Goal: Task Accomplishment & Management: Complete application form

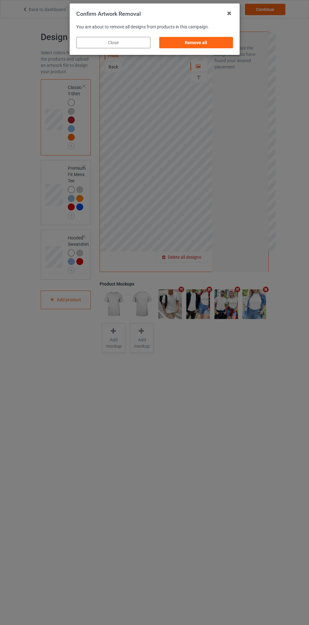
click at [205, 45] on div "Remove all" at bounding box center [196, 42] width 74 height 11
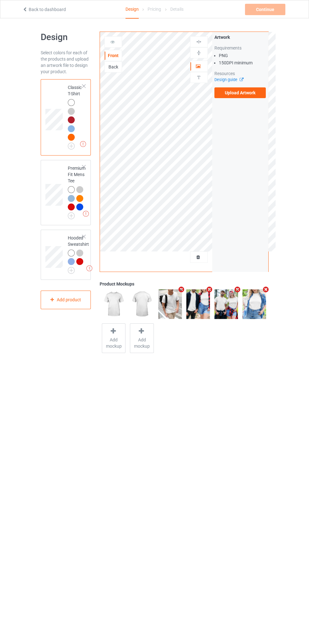
click at [257, 94] on label "Upload Artwork" at bounding box center [240, 92] width 52 height 11
click at [0, 0] on input "Upload Artwork" at bounding box center [0, 0] width 0 height 0
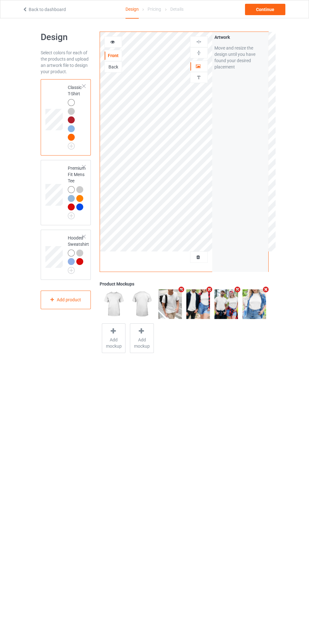
click at [0, 0] on img at bounding box center [0, 0] width 0 height 0
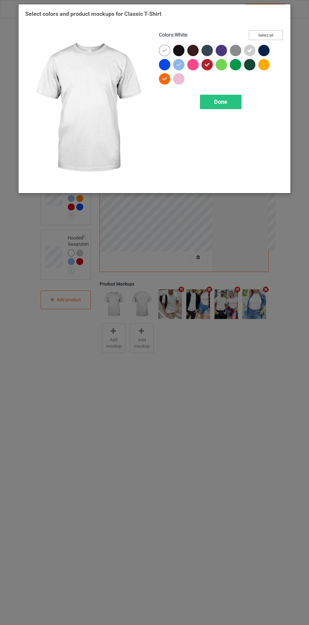
click at [278, 33] on button "Select all" at bounding box center [266, 35] width 34 height 10
click at [277, 33] on button "Reset to Default" at bounding box center [260, 35] width 46 height 10
click at [183, 49] on div at bounding box center [178, 50] width 11 height 11
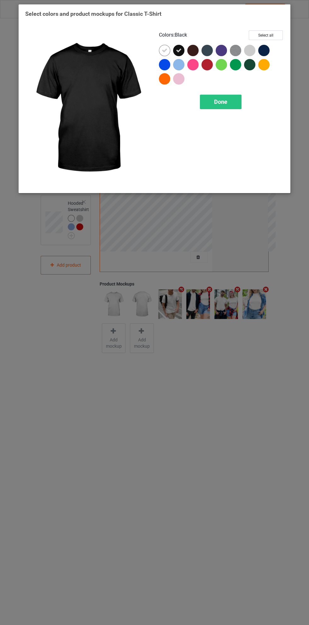
click at [165, 50] on icon at bounding box center [165, 51] width 6 height 6
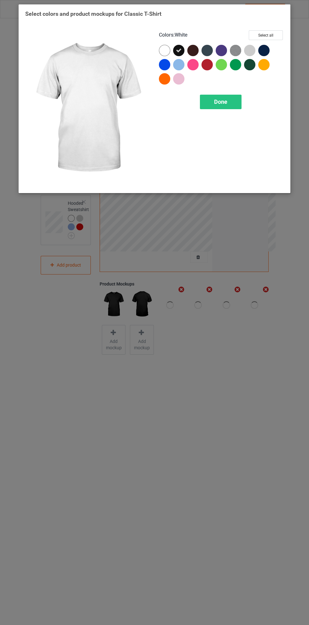
click at [272, 49] on div at bounding box center [265, 52] width 14 height 14
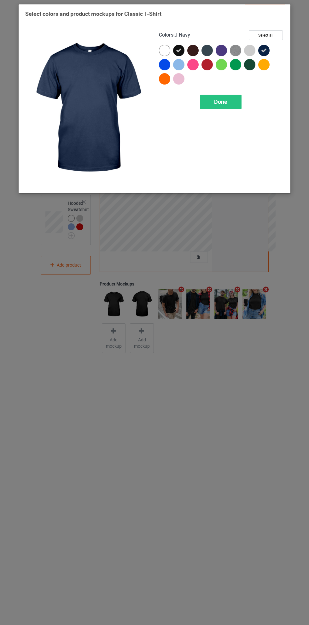
click at [213, 63] on div at bounding box center [206, 64] width 11 height 11
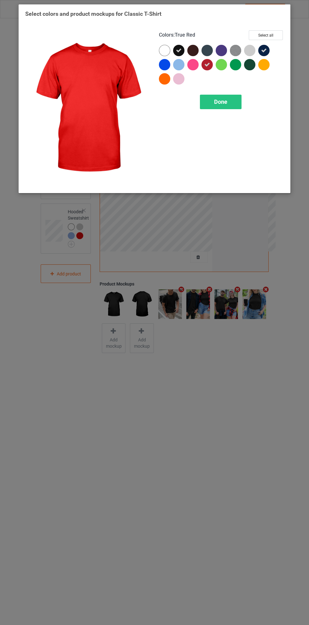
click at [183, 63] on div at bounding box center [178, 64] width 11 height 11
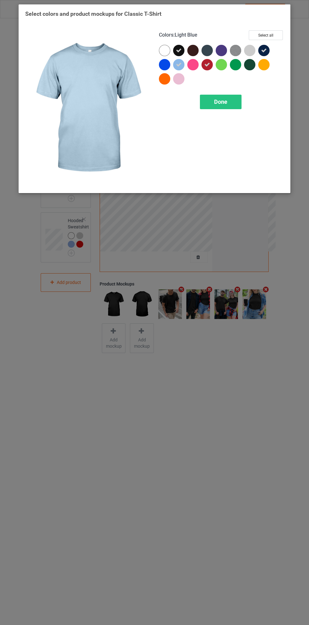
click at [211, 45] on div at bounding box center [208, 52] width 14 height 14
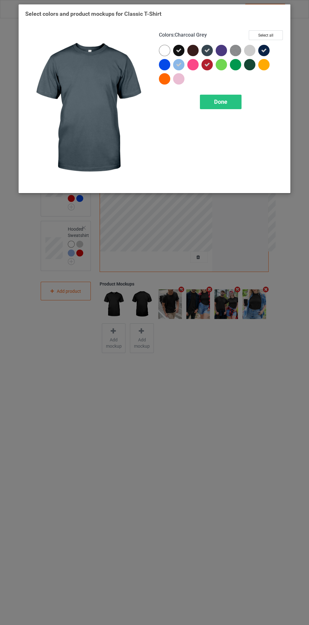
click at [222, 102] on span "Done" at bounding box center [220, 101] width 13 height 7
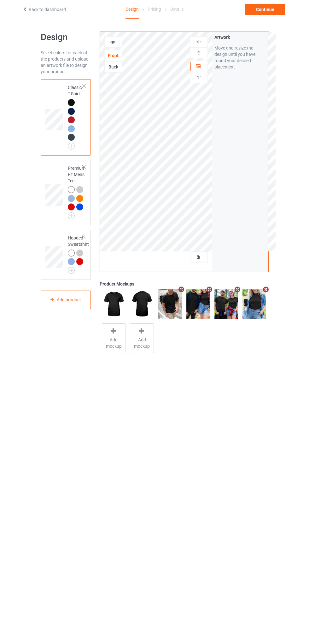
click at [198, 67] on icon at bounding box center [198, 65] width 5 height 4
click at [198, 39] on img at bounding box center [199, 42] width 6 height 6
click at [0, 0] on img at bounding box center [0, 0] width 0 height 0
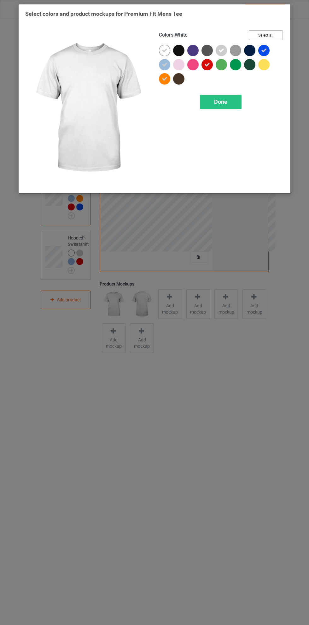
click at [276, 37] on button "Select all" at bounding box center [266, 35] width 34 height 10
click at [165, 50] on icon at bounding box center [165, 51] width 6 height 6
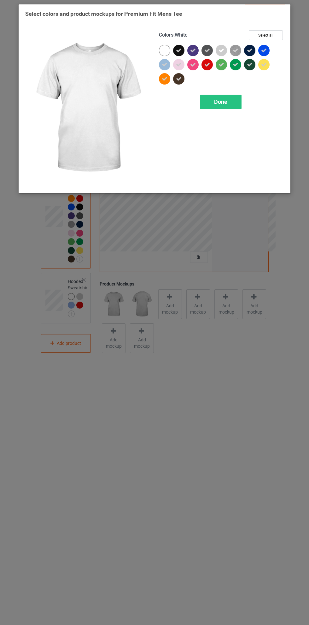
click at [179, 64] on icon at bounding box center [179, 65] width 6 height 6
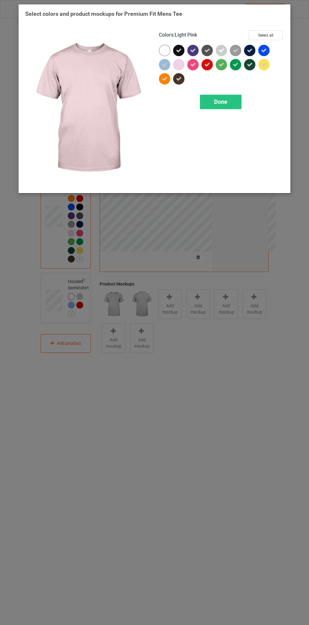
click at [179, 66] on div at bounding box center [178, 64] width 11 height 11
click at [194, 64] on icon at bounding box center [193, 65] width 6 height 6
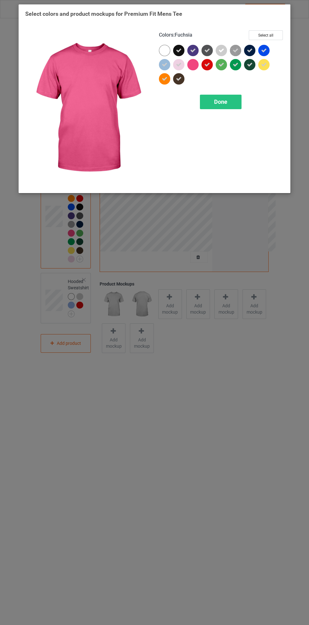
click at [222, 49] on icon at bounding box center [222, 51] width 6 height 6
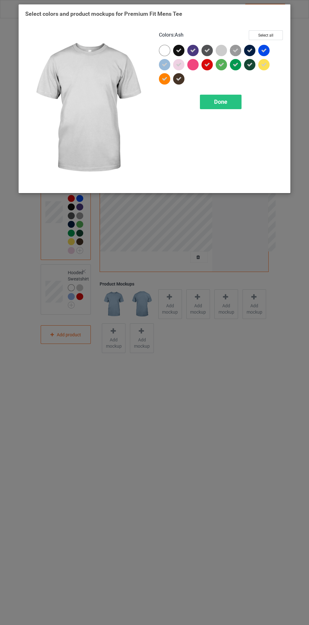
click at [264, 64] on icon at bounding box center [264, 65] width 6 height 6
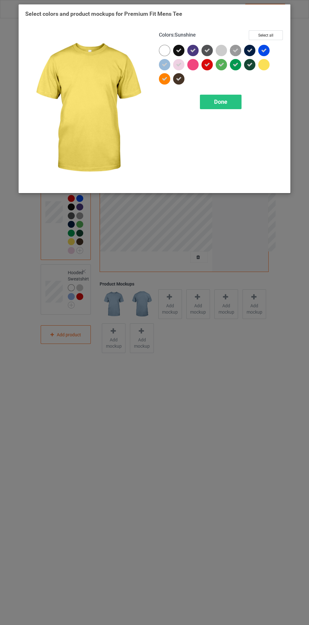
click at [235, 65] on icon at bounding box center [236, 65] width 6 height 6
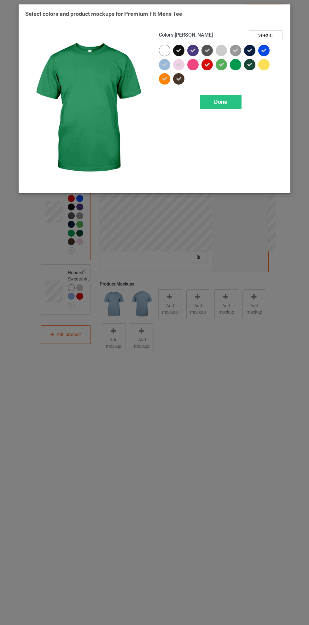
click at [236, 66] on div at bounding box center [235, 64] width 11 height 11
click at [219, 65] on icon at bounding box center [222, 65] width 6 height 6
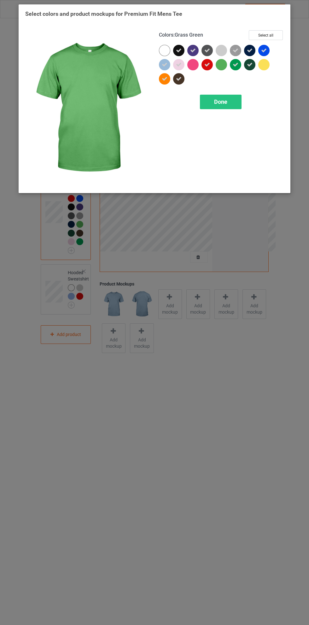
click at [223, 66] on div at bounding box center [221, 64] width 11 height 11
click at [236, 49] on icon at bounding box center [236, 51] width 6 height 6
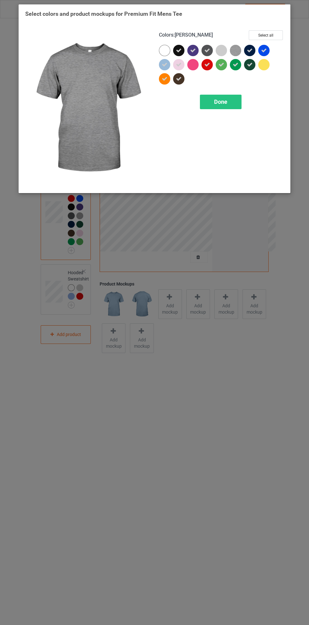
click at [231, 100] on div "Done" at bounding box center [221, 102] width 42 height 15
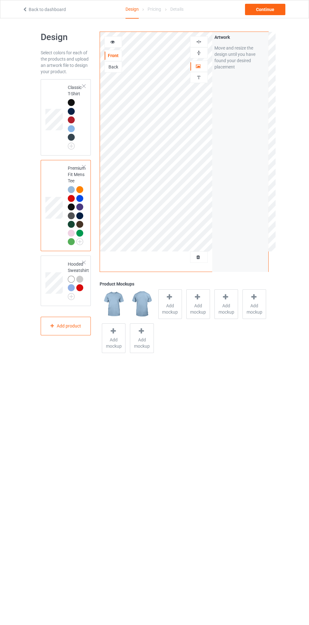
click at [80, 290] on div at bounding box center [79, 287] width 7 height 7
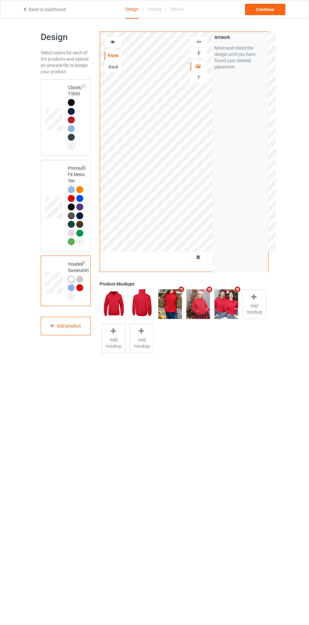
click at [0, 0] on img at bounding box center [0, 0] width 0 height 0
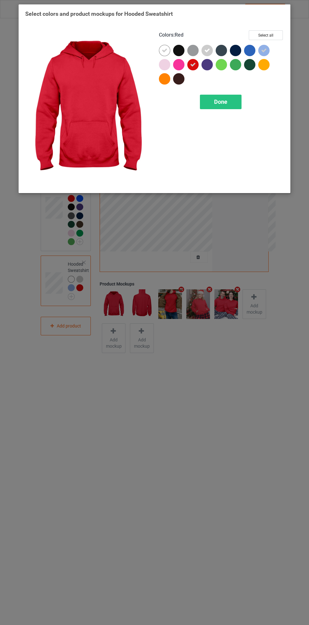
click at [182, 49] on div at bounding box center [178, 50] width 11 height 11
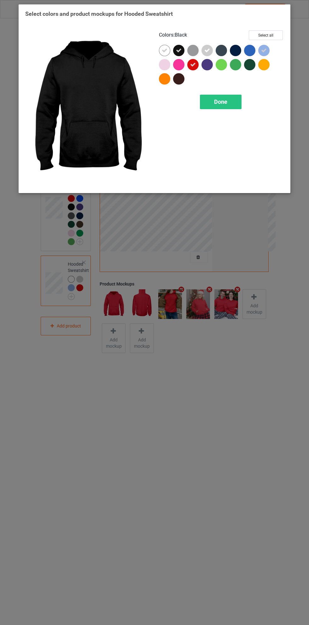
click at [235, 50] on div at bounding box center [235, 50] width 11 height 11
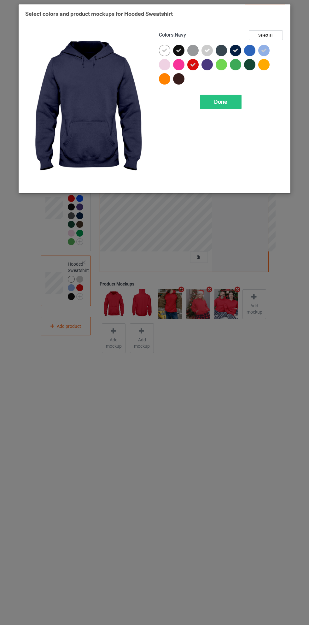
click at [165, 50] on icon at bounding box center [165, 51] width 6 height 6
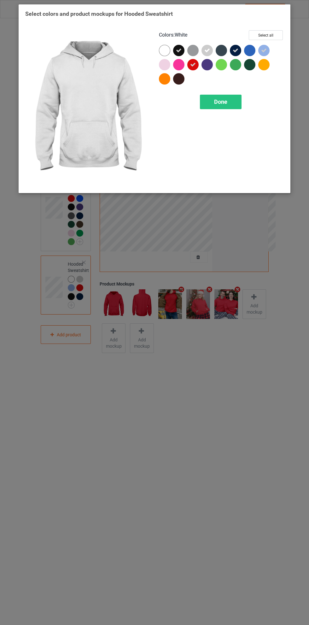
click at [220, 50] on div at bounding box center [221, 50] width 11 height 11
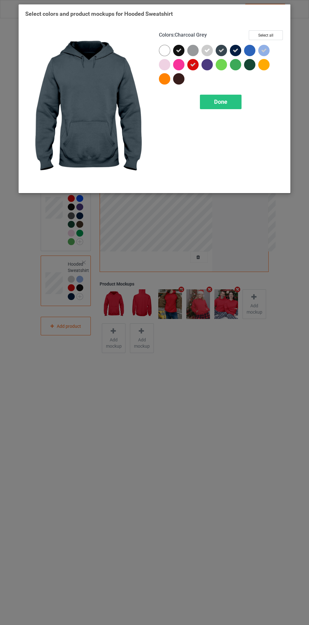
click at [247, 50] on div at bounding box center [249, 50] width 11 height 11
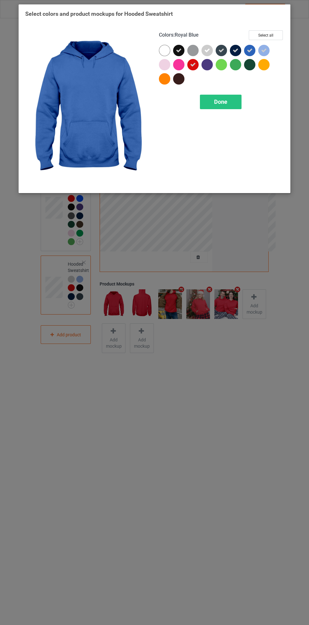
click at [252, 66] on div at bounding box center [249, 64] width 11 height 11
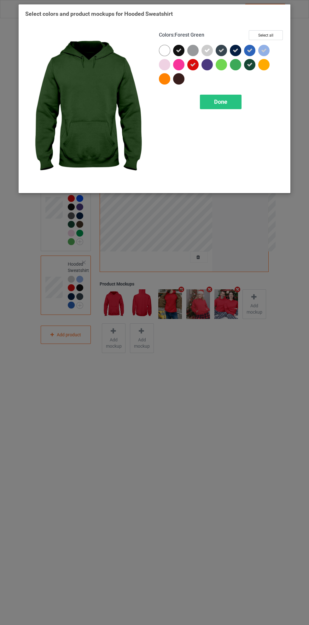
click at [209, 68] on div at bounding box center [206, 64] width 11 height 11
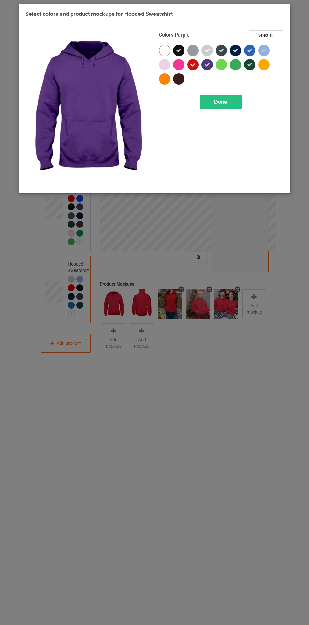
click at [193, 65] on icon at bounding box center [193, 65] width 6 height 6
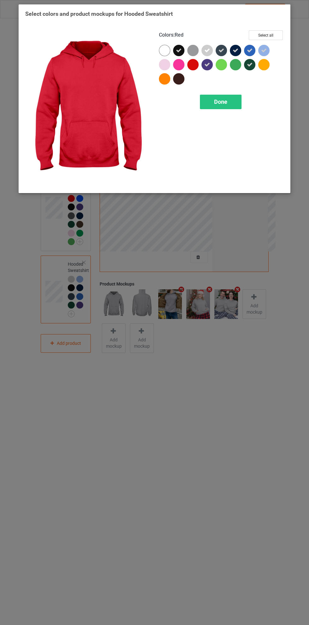
click at [239, 67] on div at bounding box center [235, 64] width 11 height 11
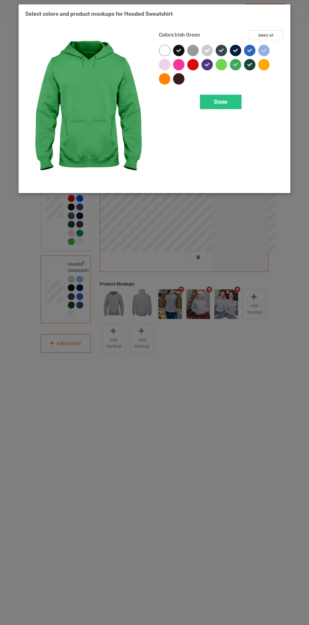
click at [230, 100] on div "Done" at bounding box center [221, 102] width 42 height 15
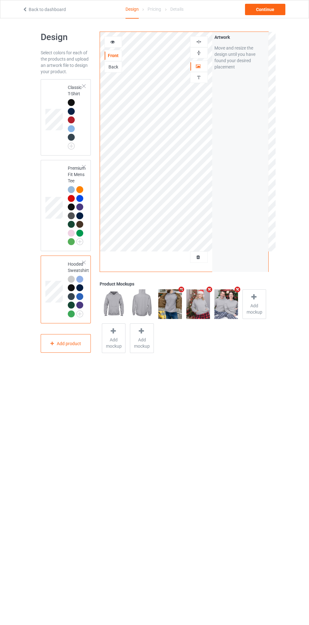
click at [55, 96] on td at bounding box center [54, 117] width 19 height 71
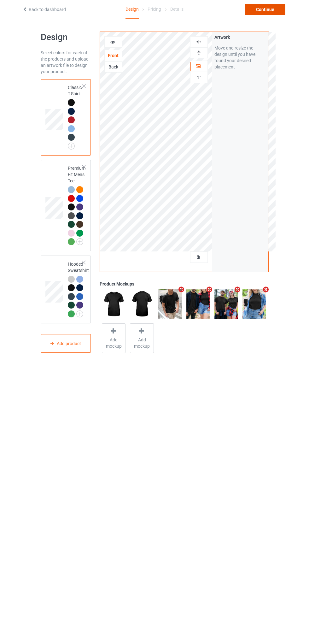
click at [274, 6] on div "Continue" at bounding box center [265, 9] width 40 height 11
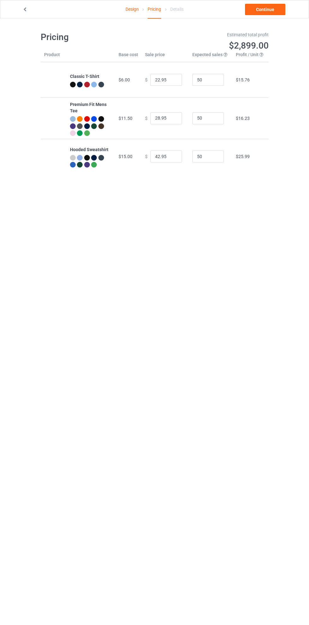
click at [278, 11] on link "Continue" at bounding box center [265, 9] width 40 height 11
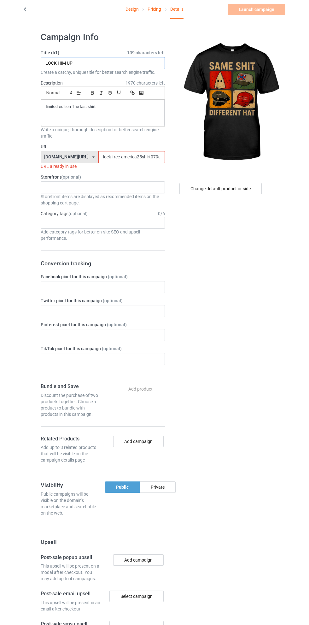
click at [125, 63] on input "LOCK HIM UP" at bounding box center [103, 63] width 124 height 12
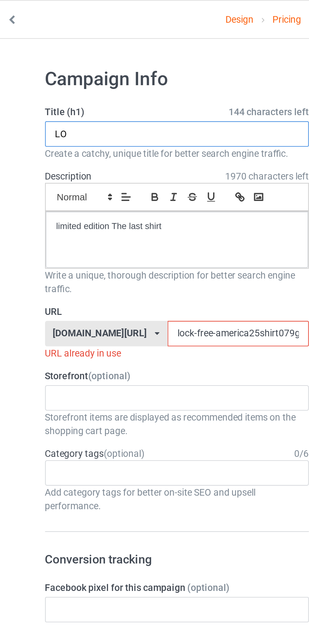
type input "L"
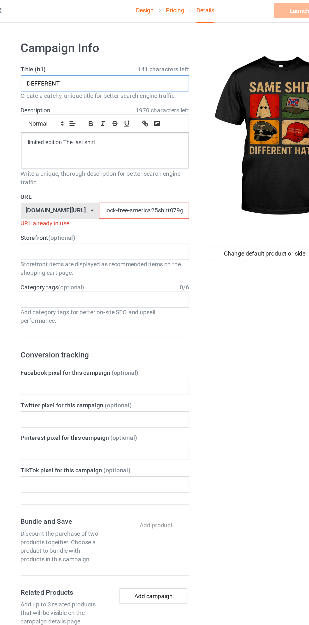
click at [47, 62] on input "DEFFERENT" at bounding box center [103, 63] width 124 height 12
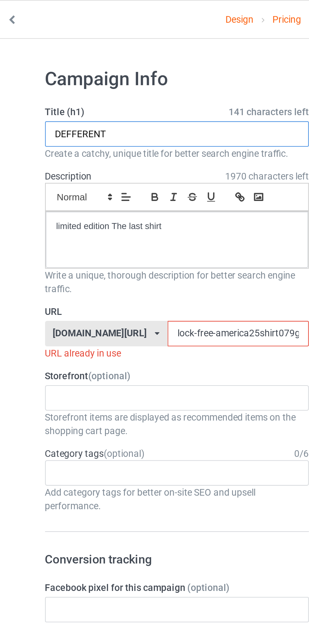
click at [52, 63] on input "DEFFERENT" at bounding box center [103, 63] width 124 height 12
click at [50, 62] on input "DEFFERENT" at bounding box center [103, 63] width 124 height 12
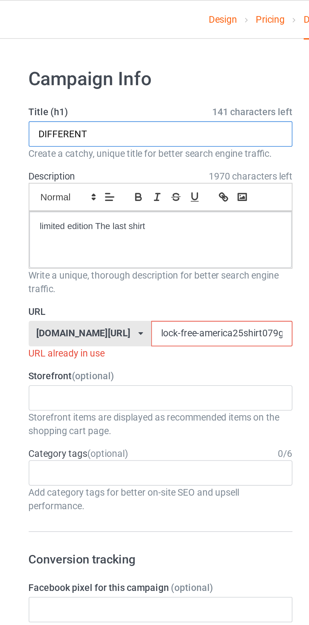
click at [89, 61] on input "DIFFERENT" at bounding box center [103, 63] width 124 height 12
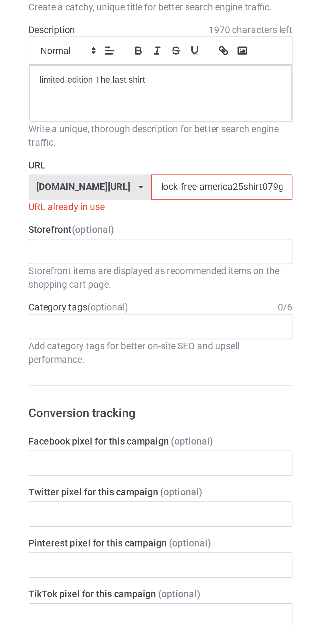
type input "DIFFERENT HAT"
click at [98, 157] on input "lock-free-america25shirt079g" at bounding box center [131, 157] width 67 height 12
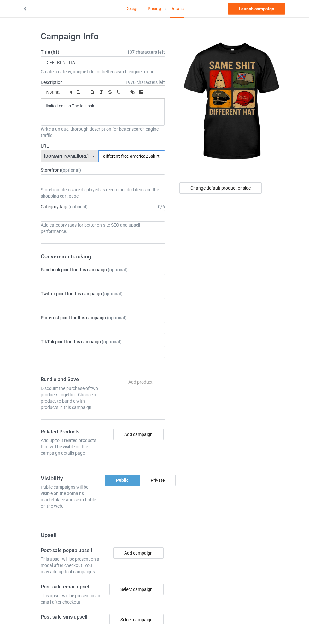
type input "different-free-america25shirt079g"
click at [230, 191] on div "Change default product or side" at bounding box center [220, 188] width 82 height 11
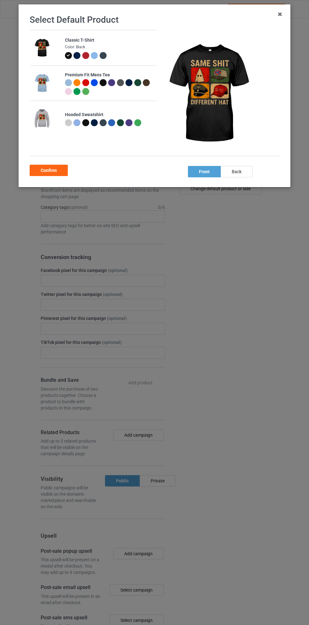
click at [108, 59] on div at bounding box center [104, 56] width 9 height 9
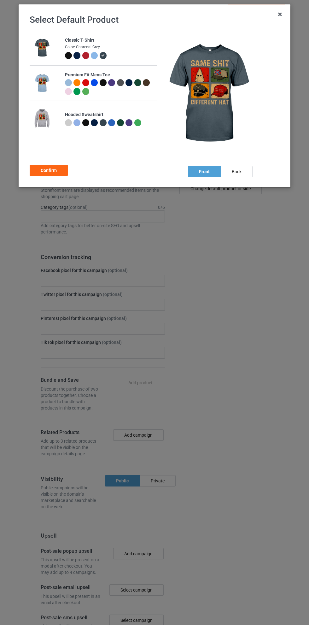
click at [58, 171] on div "Confirm" at bounding box center [49, 170] width 38 height 11
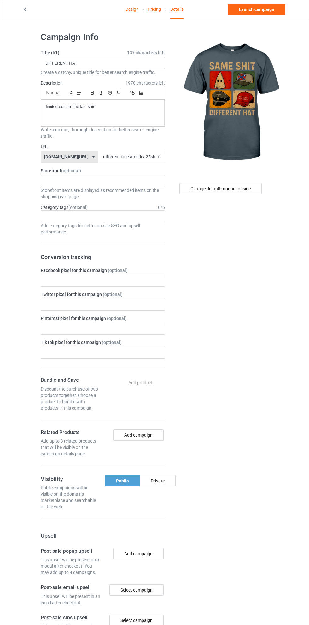
click at [263, 9] on link "Launch campaign" at bounding box center [257, 9] width 58 height 11
